Goal: Task Accomplishment & Management: Manage account settings

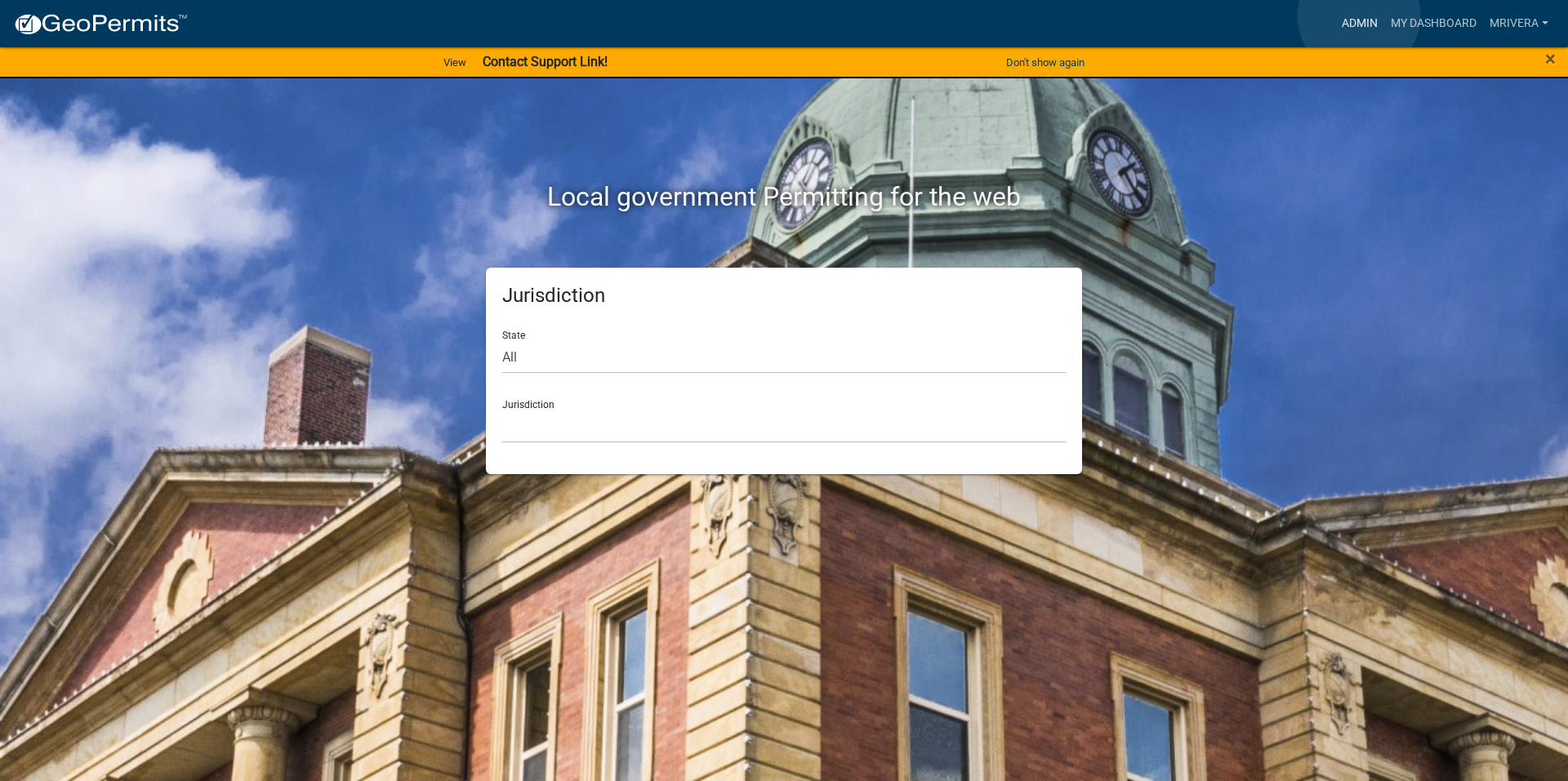
click at [1358, 15] on link "Admin" at bounding box center [1359, 24] width 49 height 31
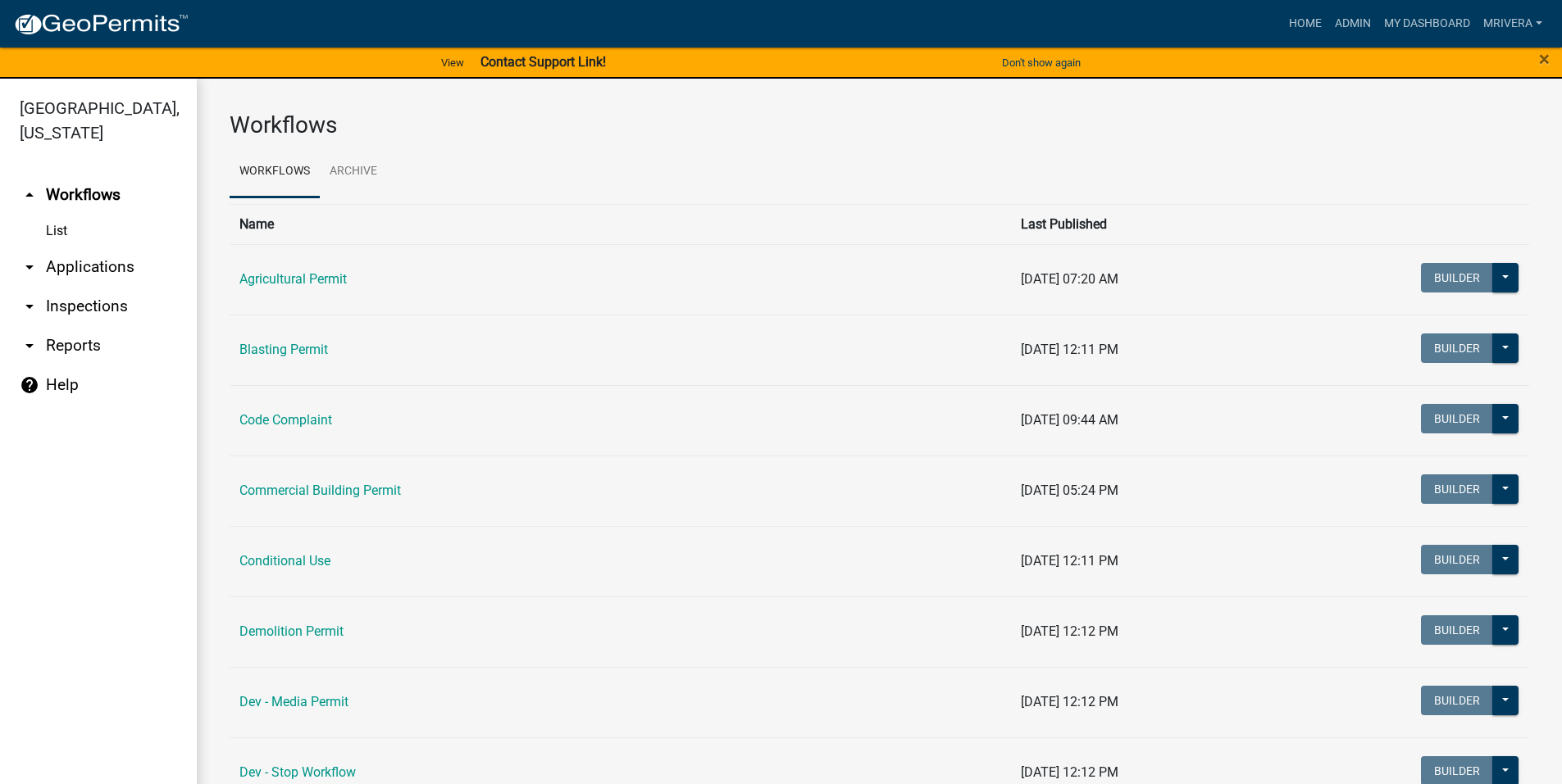
click at [30, 310] on icon "arrow_drop_down" at bounding box center [29, 306] width 20 height 20
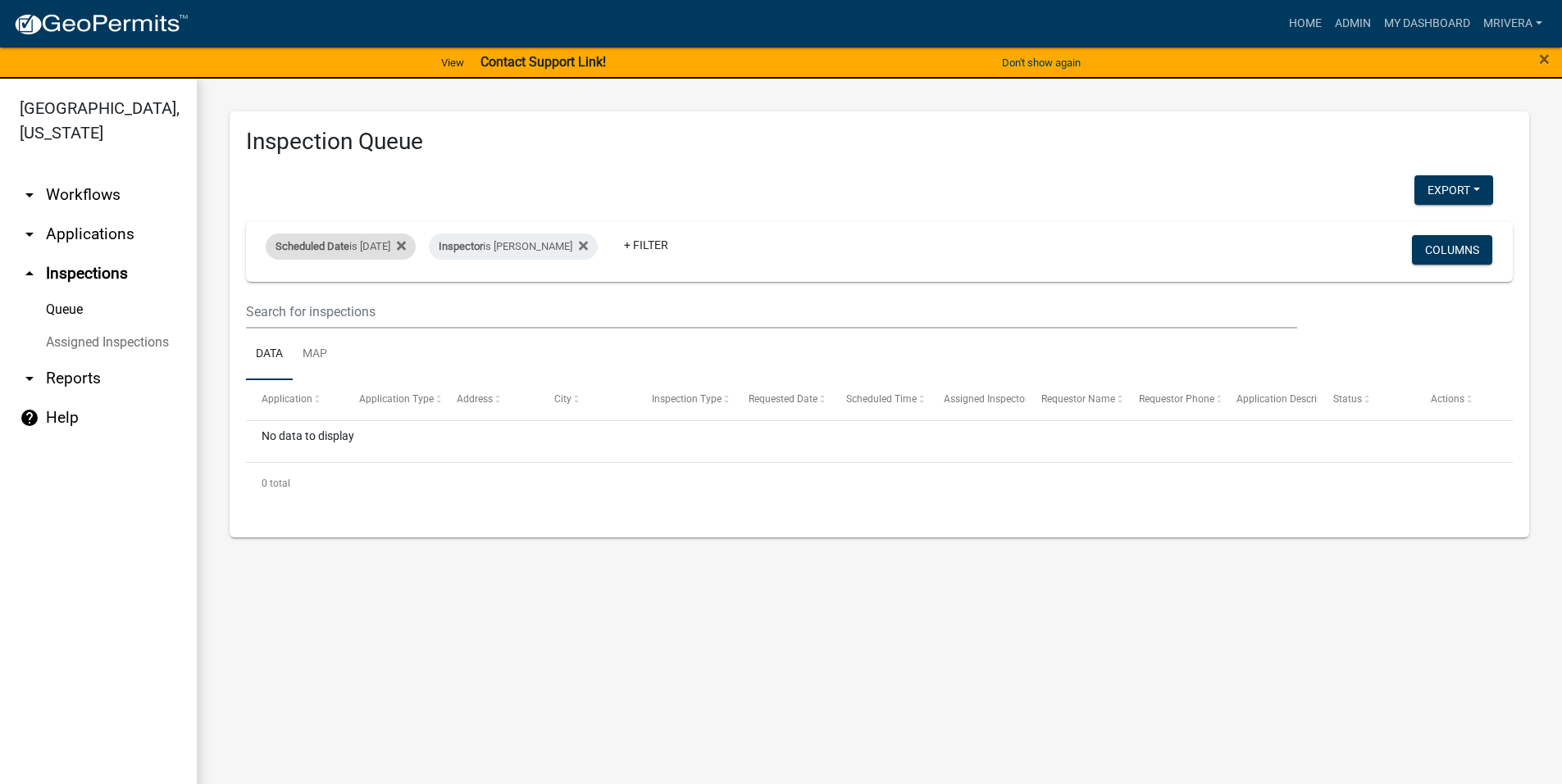
click at [396, 254] on div "Scheduled Date is [DATE]" at bounding box center [340, 247] width 150 height 26
click at [409, 308] on input "[DATE]" at bounding box center [354, 308] width 114 height 34
type input "[DATE]"
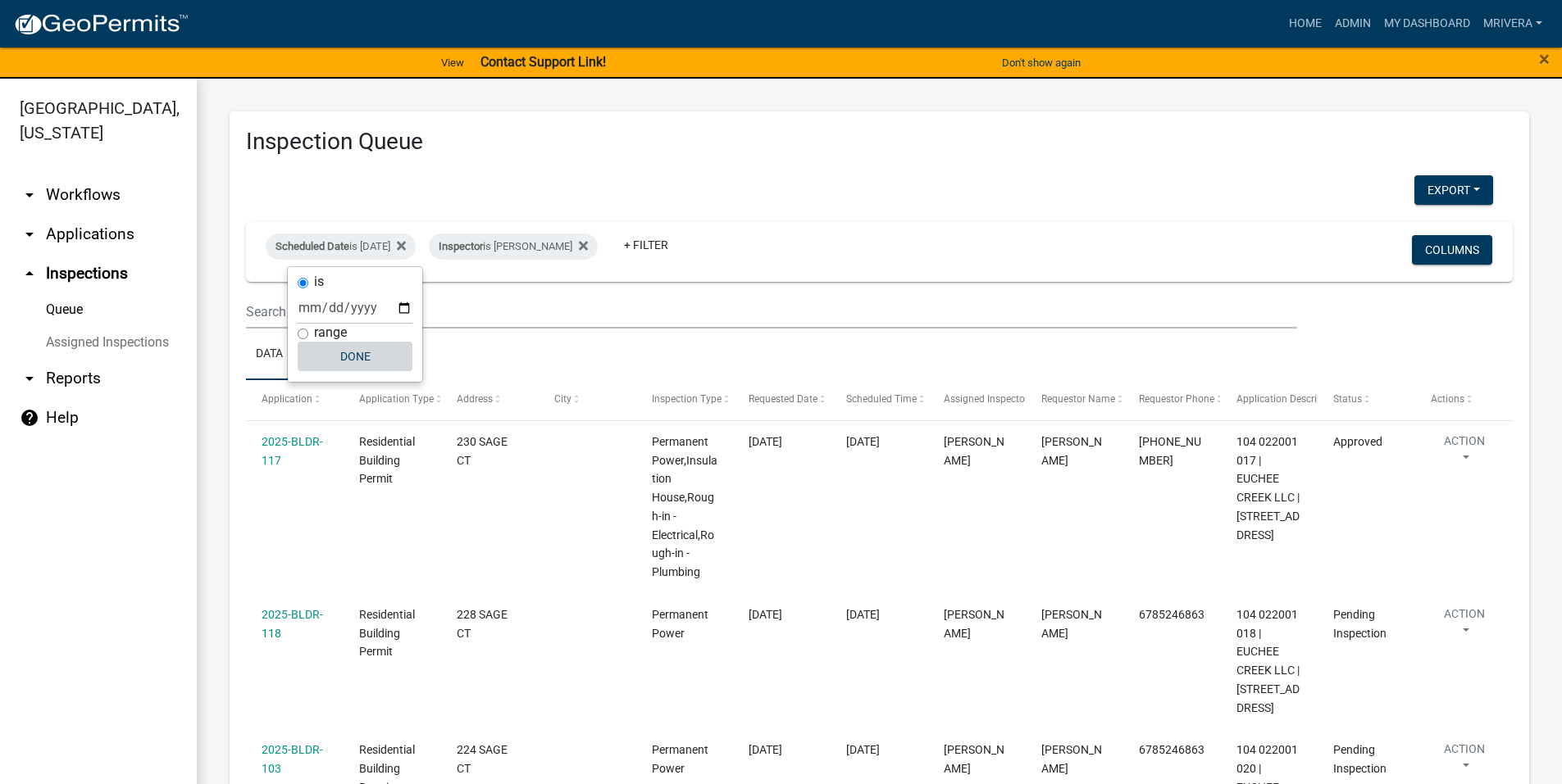
click at [369, 355] on button "Done" at bounding box center [354, 356] width 114 height 29
